Goal: Information Seeking & Learning: Learn about a topic

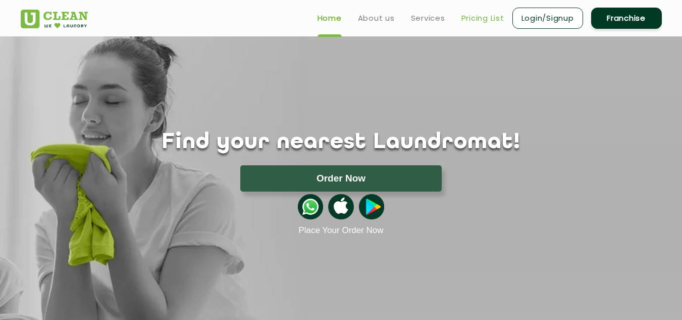
click at [477, 17] on link "Pricing List" at bounding box center [483, 18] width 43 height 12
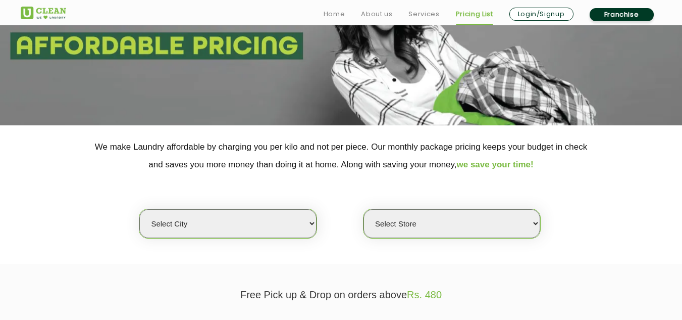
scroll to position [109, 0]
click at [275, 216] on select "Select city [GEOGRAPHIC_DATA] [GEOGRAPHIC_DATA] [GEOGRAPHIC_DATA] [GEOGRAPHIC_D…" at bounding box center [227, 223] width 177 height 29
click at [286, 221] on select "Select city [GEOGRAPHIC_DATA] [GEOGRAPHIC_DATA] [GEOGRAPHIC_DATA] [GEOGRAPHIC_D…" at bounding box center [227, 223] width 177 height 29
select select "27"
click at [139, 209] on select "Select city [GEOGRAPHIC_DATA] [GEOGRAPHIC_DATA] [GEOGRAPHIC_DATA] [GEOGRAPHIC_D…" at bounding box center [227, 223] width 177 height 29
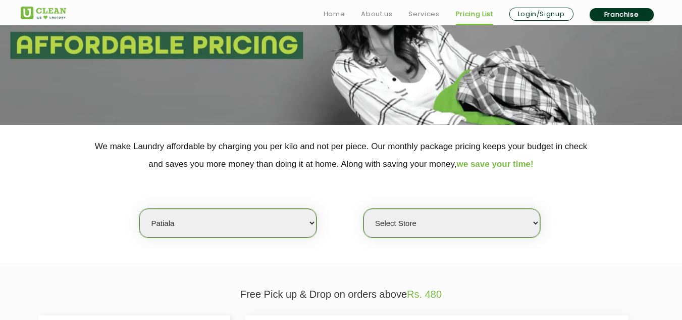
click at [396, 230] on select "Select Store UClean Patiala [PERSON_NAME] Enclave [GEOGRAPHIC_DATA]" at bounding box center [452, 223] width 177 height 29
select select "66"
click at [364, 209] on select "Select Store UClean Patiala [PERSON_NAME] Enclave [GEOGRAPHIC_DATA]" at bounding box center [452, 223] width 177 height 29
